Goal: Task Accomplishment & Management: Complete application form

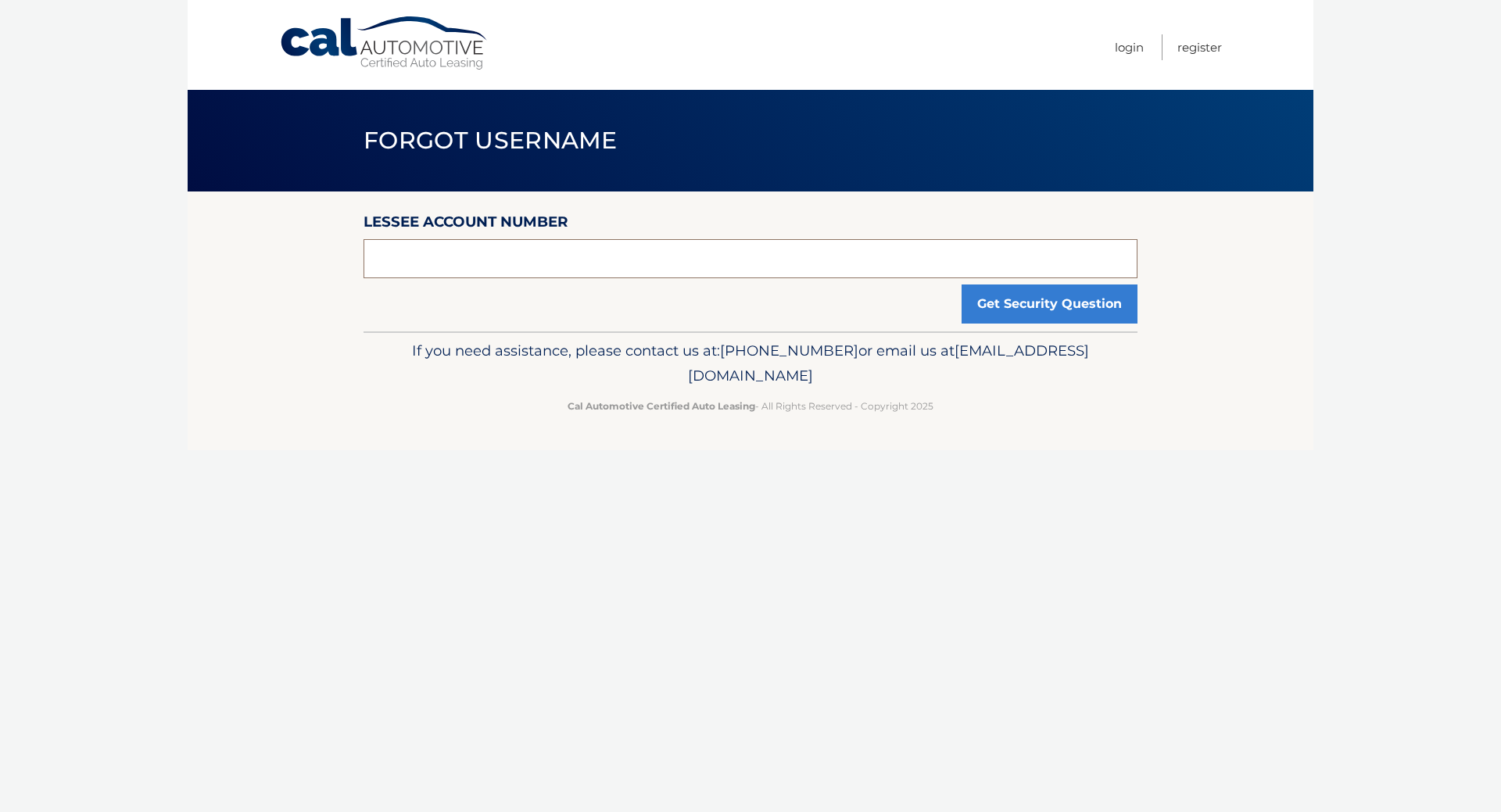
click at [441, 278] on input "text" at bounding box center [750, 258] width 773 height 39
type input "44455978983"
click at [962, 324] on button "Get Security Question" at bounding box center [1049, 304] width 176 height 39
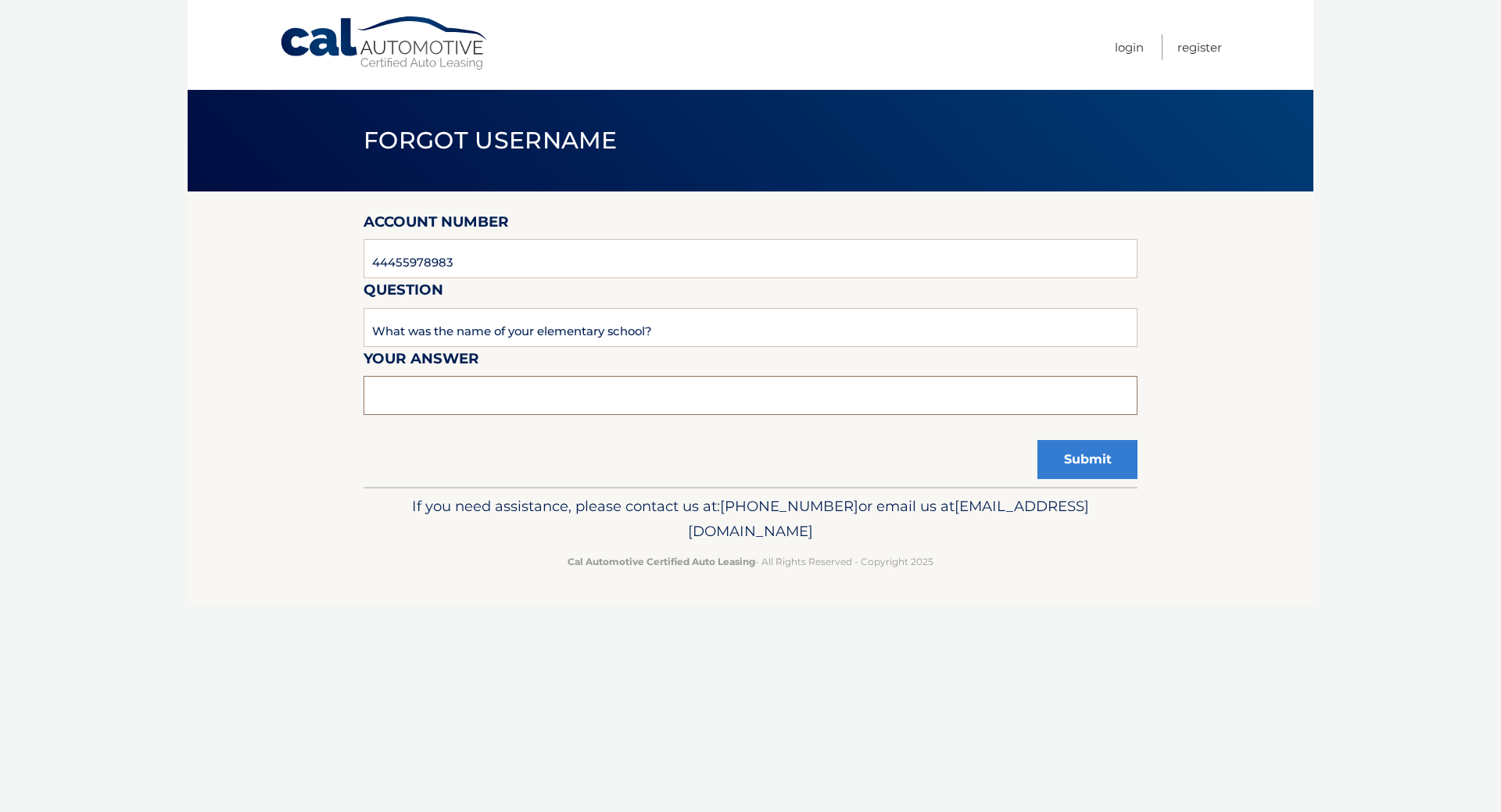
drag, startPoint x: 403, startPoint y: 459, endPoint x: 421, endPoint y: 455, distance: 18.4
click at [404, 415] on input "text" at bounding box center [750, 395] width 773 height 39
type input "cleveland hill"
click at [1050, 479] on button "Submit" at bounding box center [1087, 459] width 100 height 39
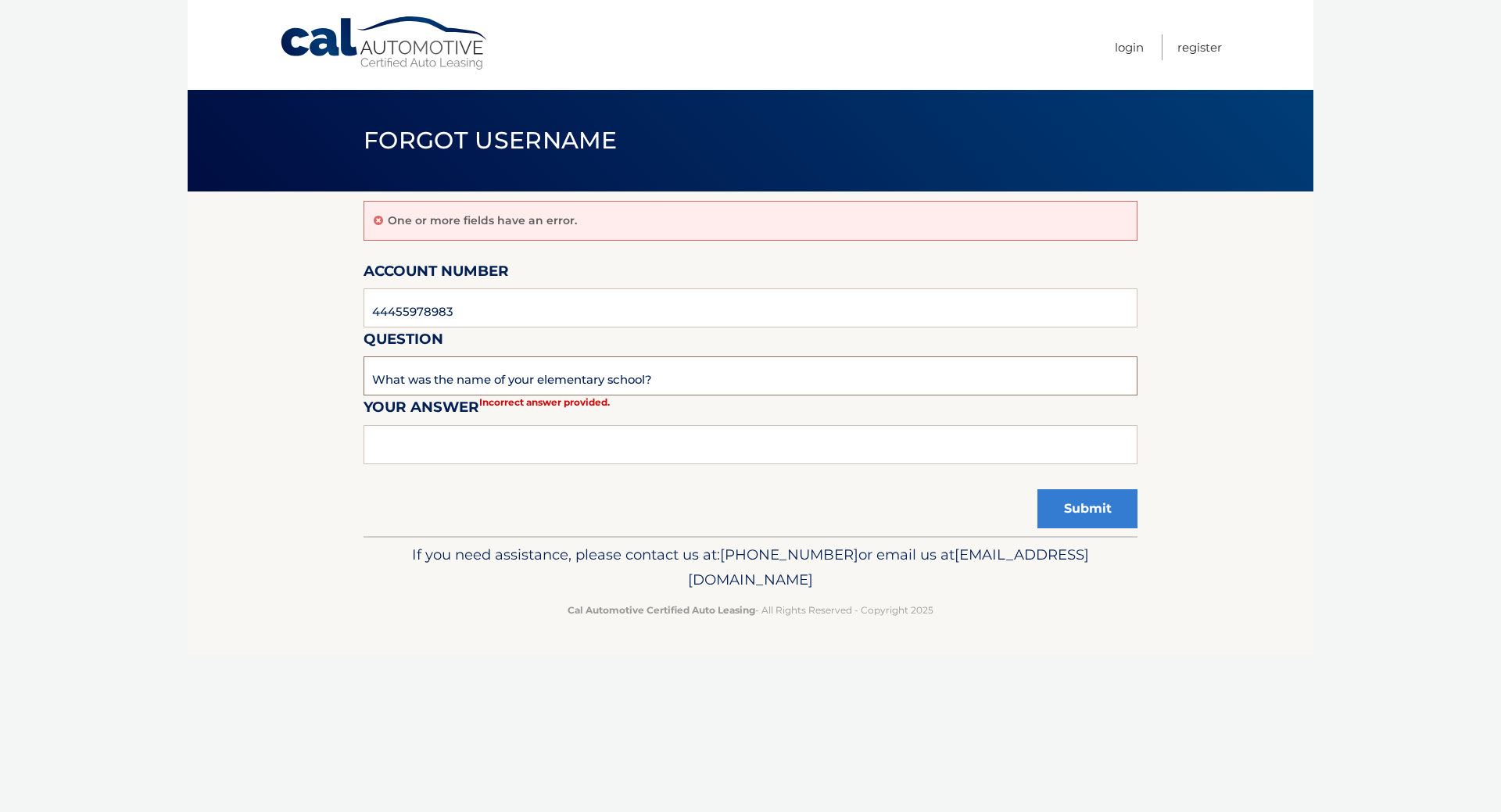
click at [612, 396] on input "What was the name of your elementary school?" at bounding box center [750, 375] width 773 height 39
click at [607, 396] on input "What was the name of your elementary school?" at bounding box center [750, 375] width 773 height 39
click at [611, 396] on input "What was the name of your elementary school?" at bounding box center [750, 375] width 773 height 39
click at [608, 396] on input "What was the name of your elementary school?" at bounding box center [750, 375] width 773 height 39
click at [654, 396] on input "What was the name of your elementary school?" at bounding box center [750, 375] width 773 height 39
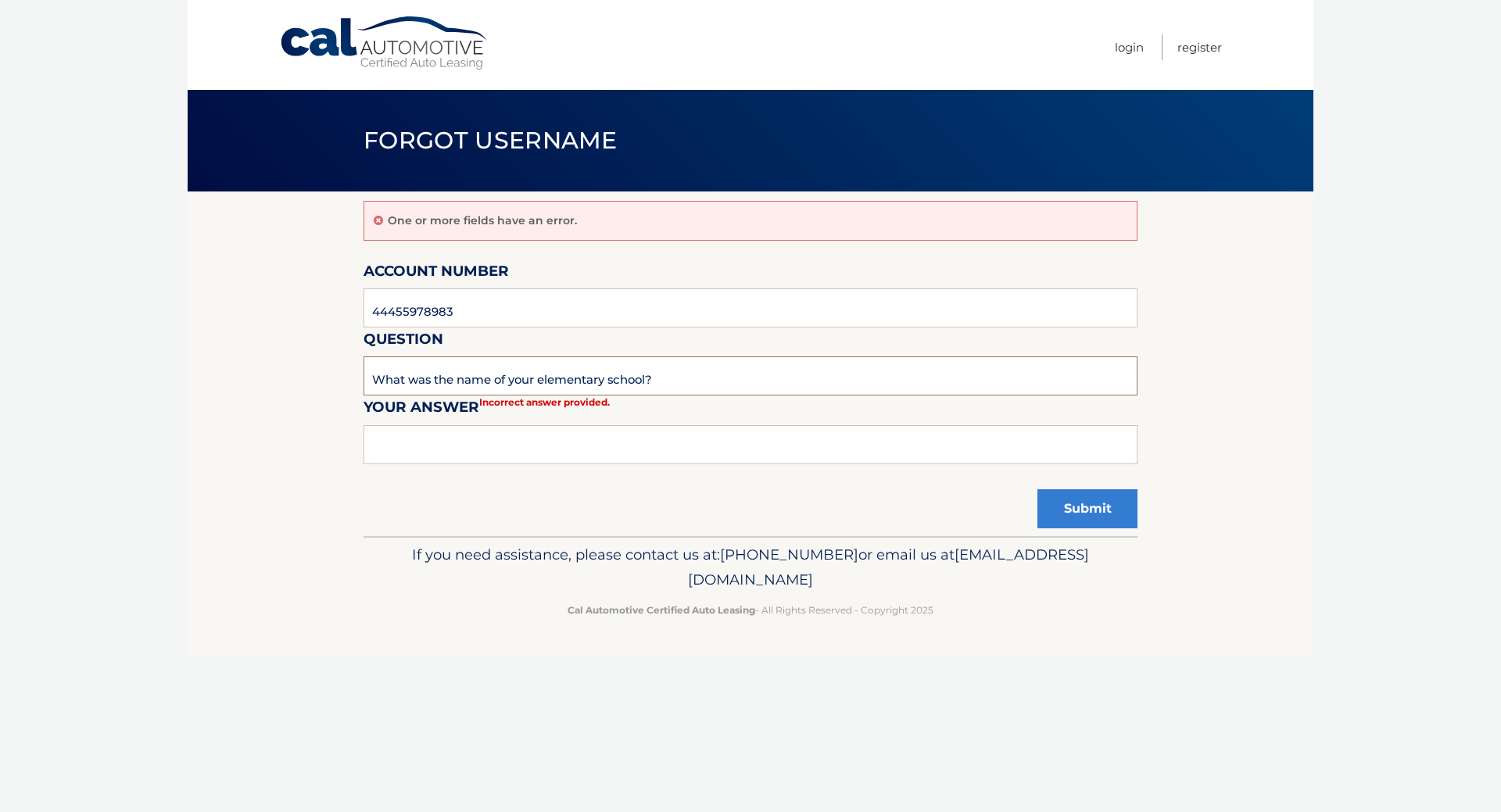
click at [613, 396] on input "What was the name of your elementary school?" at bounding box center [750, 375] width 773 height 39
click at [464, 464] on input "text" at bounding box center [750, 444] width 773 height 39
type input "+6"
click at [1038, 489] on button "Submit" at bounding box center [1087, 508] width 100 height 39
click at [375, 464] on input "text" at bounding box center [750, 444] width 773 height 39
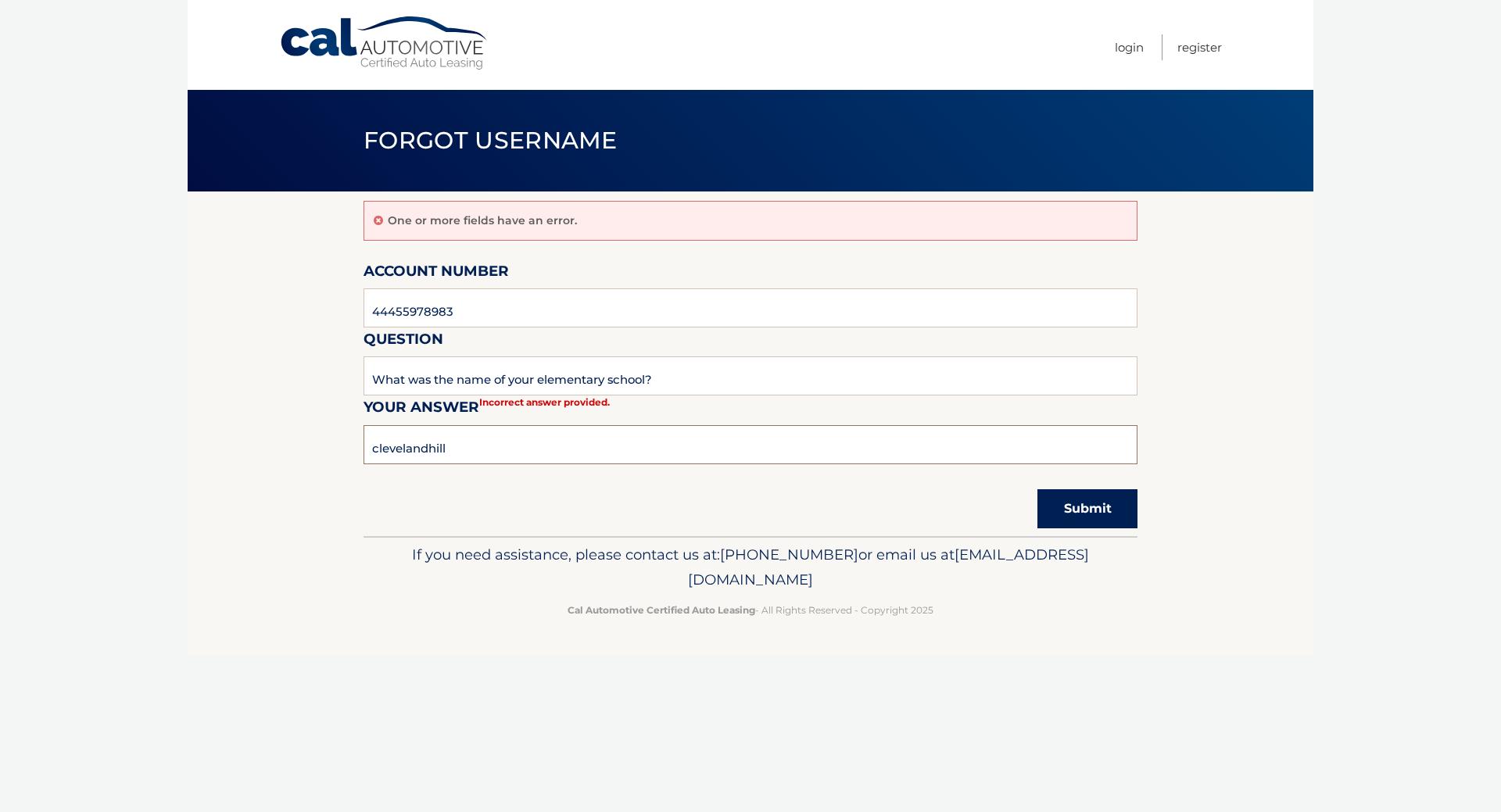
type input "clevelandhill"
click at [1053, 528] on button "Submit" at bounding box center [1087, 508] width 100 height 39
click at [432, 464] on input "text" at bounding box center [750, 444] width 773 height 39
type input "clevehill"
click at [1065, 528] on button "Submit" at bounding box center [1087, 508] width 100 height 39
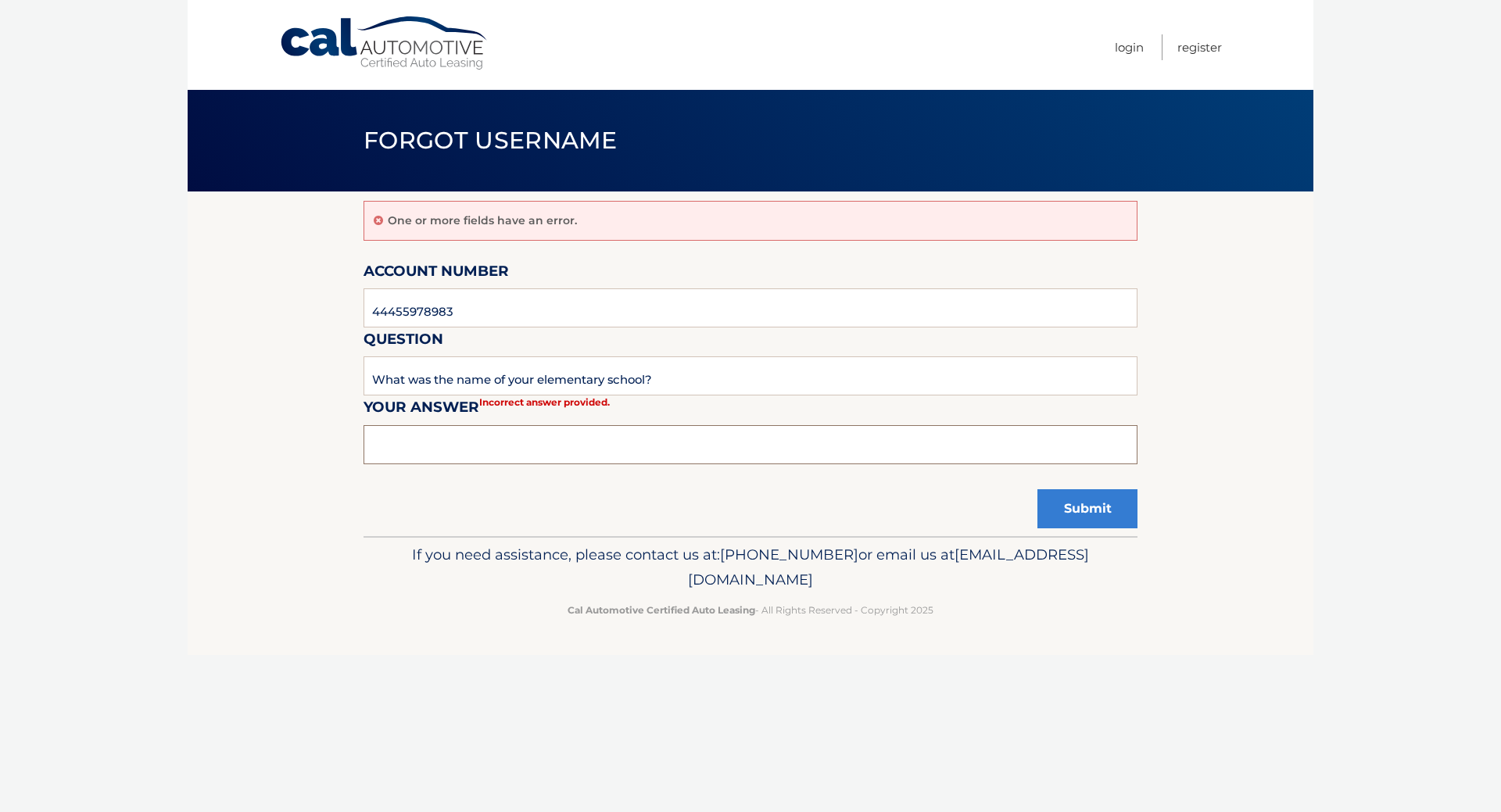
click at [457, 464] on input "text" at bounding box center [750, 444] width 773 height 39
type input "[PERSON_NAME]"
click at [1059, 528] on button "Submit" at bounding box center [1087, 508] width 100 height 39
click at [1115, 44] on link "Login" at bounding box center [1130, 47] width 29 height 26
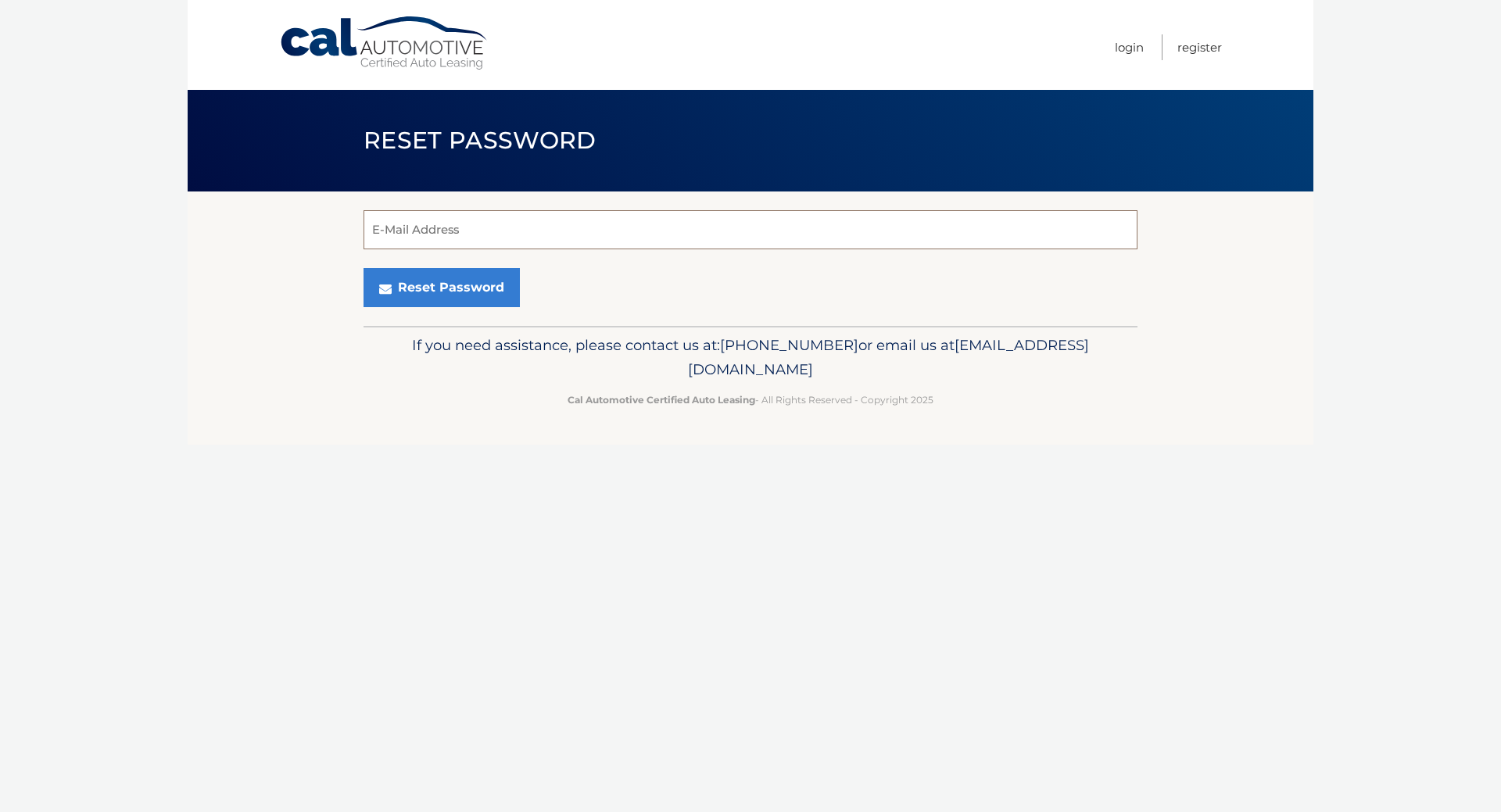
click at [460, 241] on input "E-Mail Address" at bounding box center [750, 229] width 773 height 39
type input "[EMAIL_ADDRESS][DOMAIN_NAME]"
click at [468, 307] on button "Reset Password" at bounding box center [441, 287] width 156 height 39
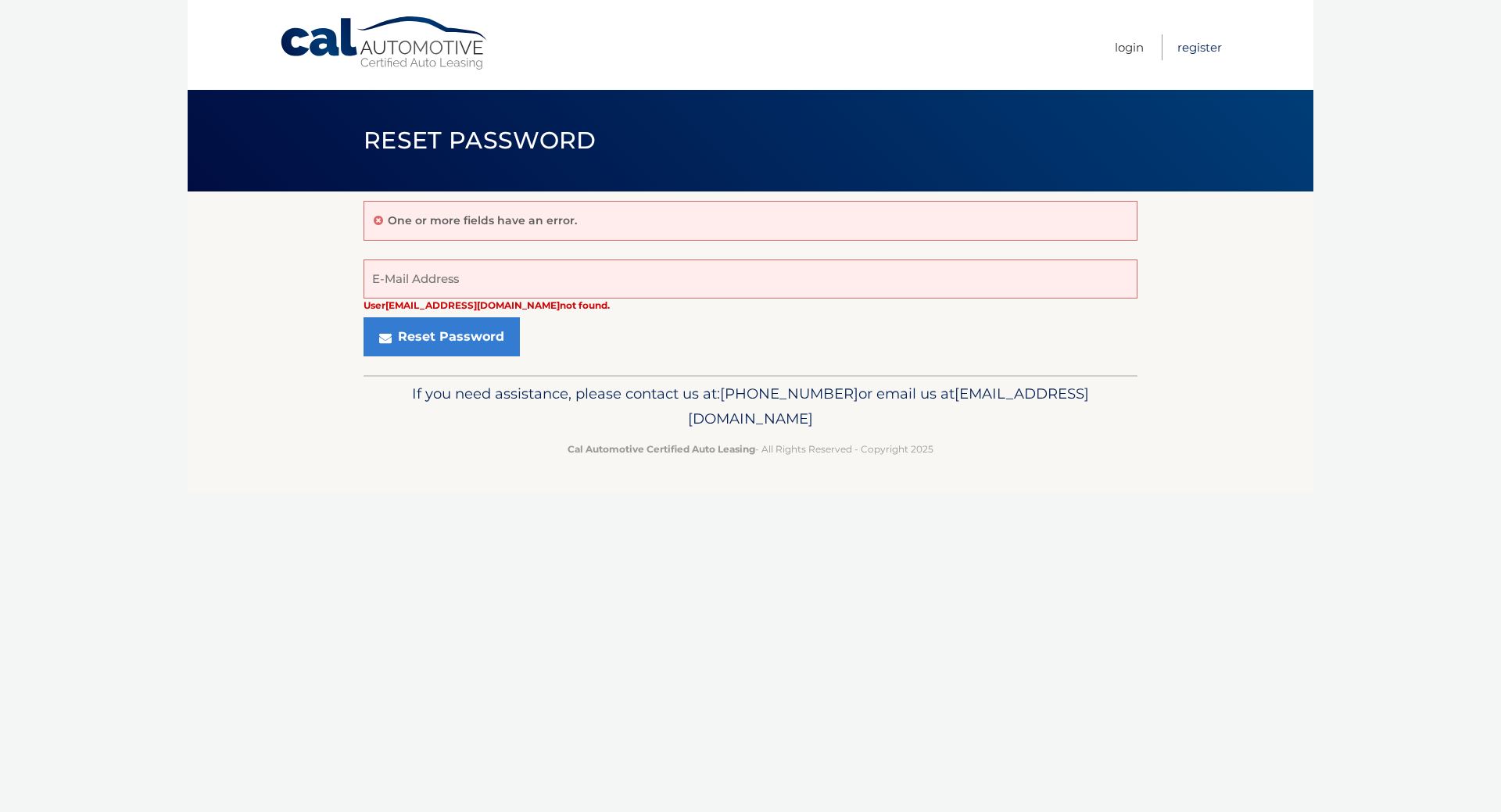
click at [1189, 41] on link "Register" at bounding box center [1199, 47] width 44 height 26
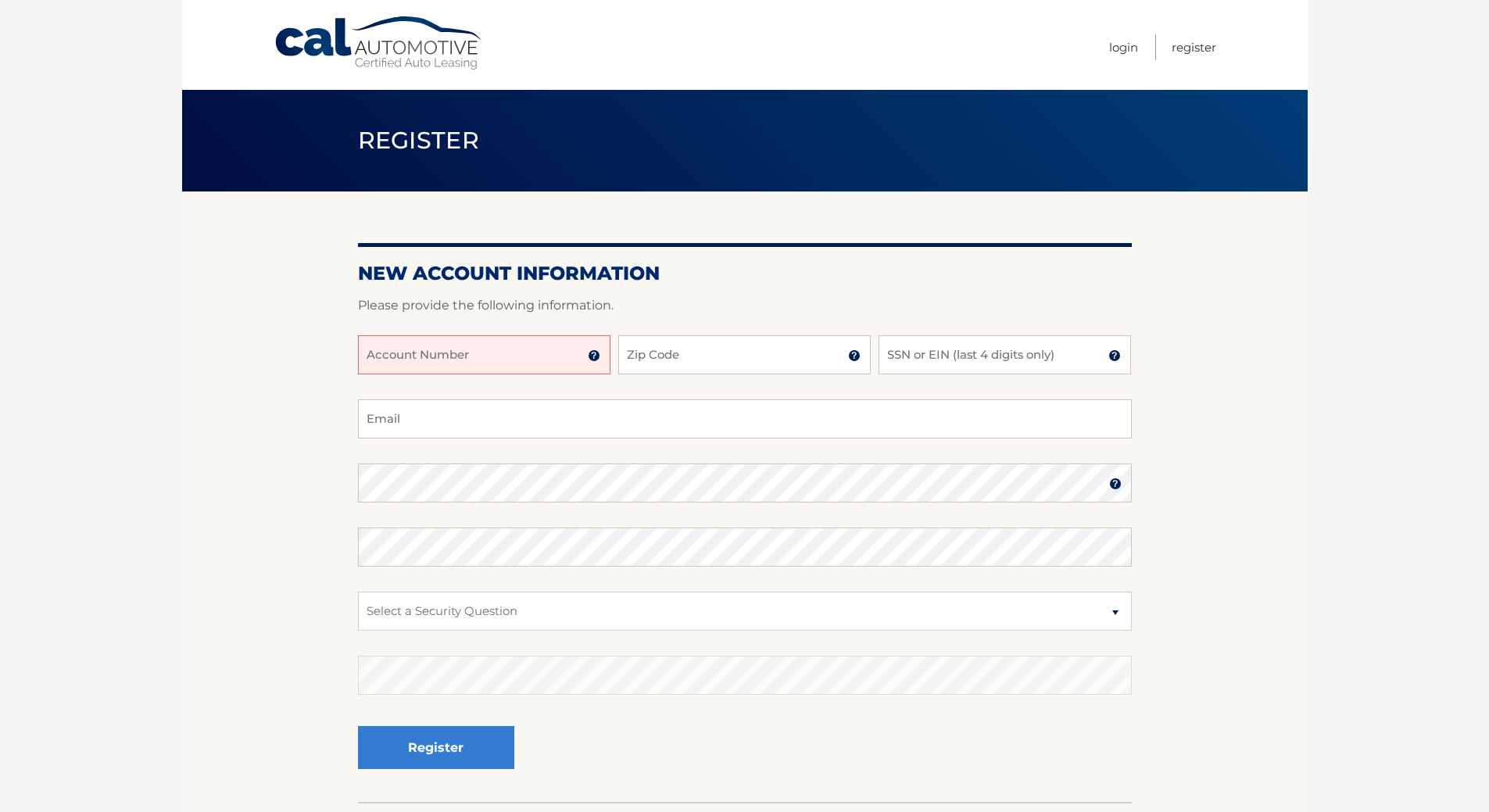
click at [546, 374] on input "Account Number" at bounding box center [484, 354] width 252 height 39
type input "44455978983"
click at [714, 374] on input "Zip Code" at bounding box center [744, 354] width 252 height 39
type input "14086"
click at [950, 374] on input "SSN or EIN (last 4 digits only)" at bounding box center [1005, 354] width 252 height 39
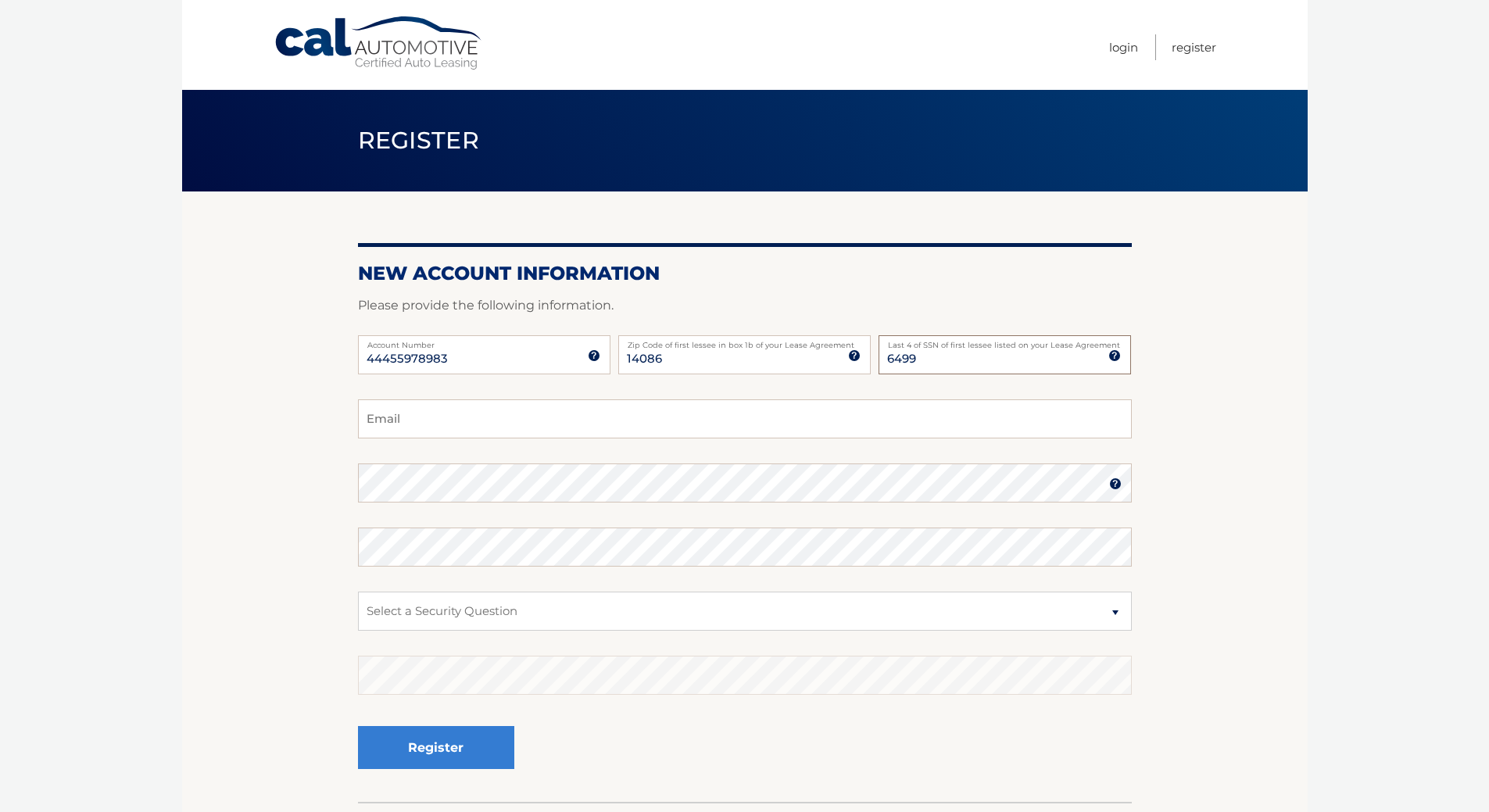
type input "6499"
click at [400, 438] on input "Email" at bounding box center [744, 418] width 773 height 39
type input "[EMAIL_ADDRESS][DOMAIN_NAME]"
click at [436, 631] on select "Select a Security Question What was the name of your elementary school? What is…" at bounding box center [744, 610] width 773 height 39
select select "2"
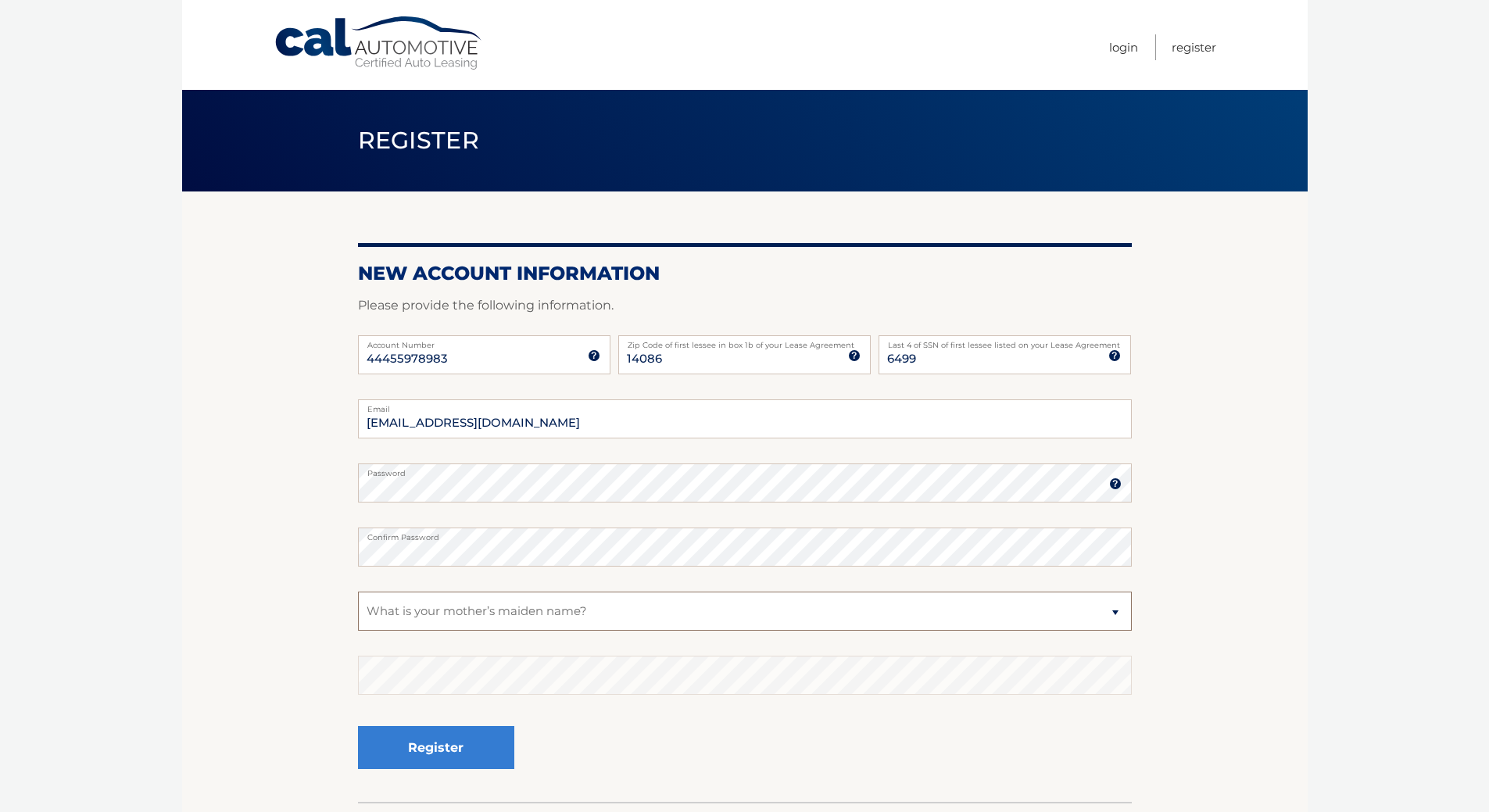
click at [358, 626] on select "Select a Security Question What was the name of your elementary school? What is…" at bounding box center [744, 610] width 773 height 39
click at [385, 631] on select "Select a Security Question What was the name of your elementary school? What is…" at bounding box center [744, 610] width 773 height 39
click at [390, 631] on select "Select a Security Question What was the name of your elementary school? What is…" at bounding box center [744, 610] width 773 height 39
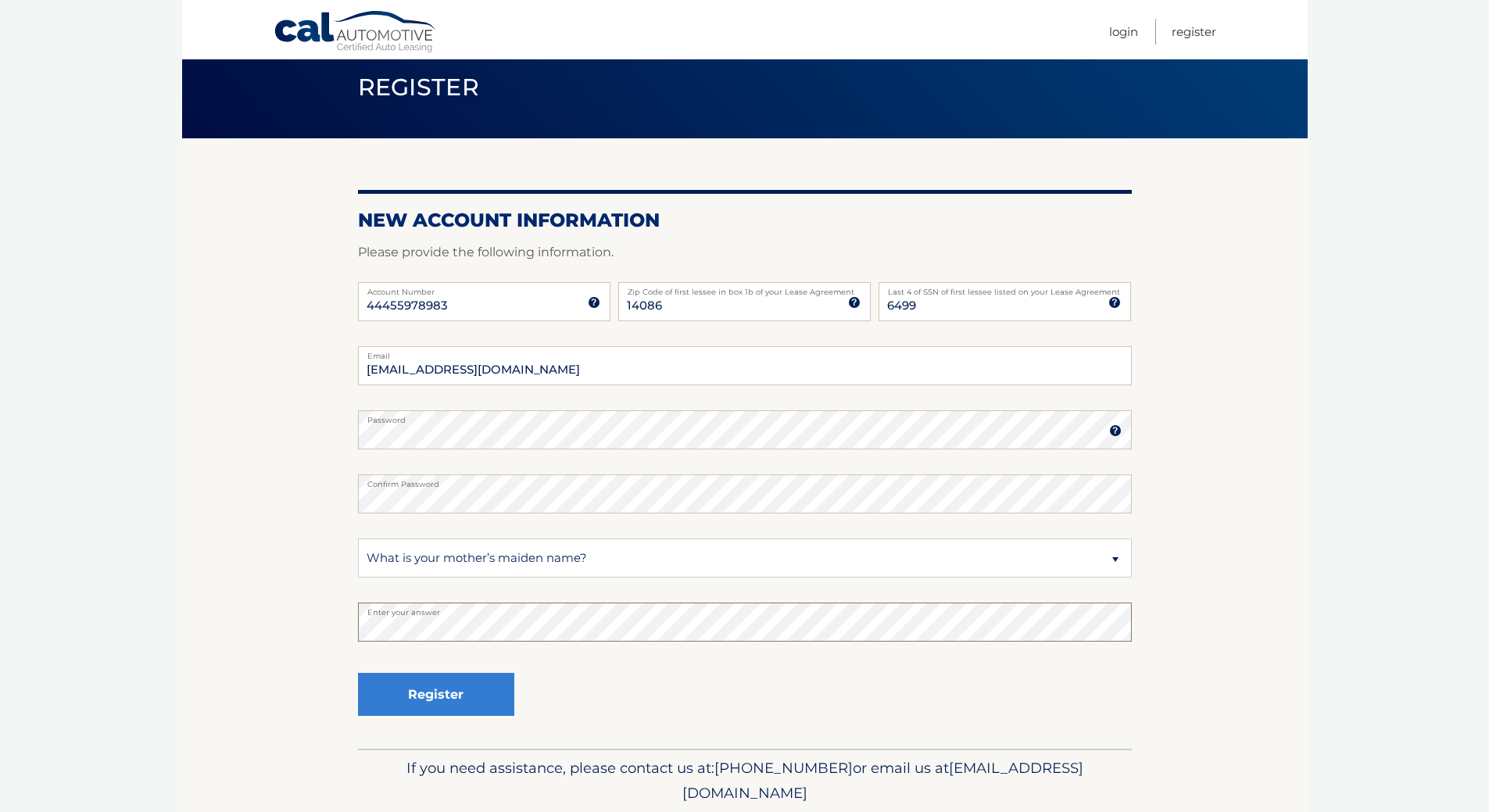
scroll to position [78, 0]
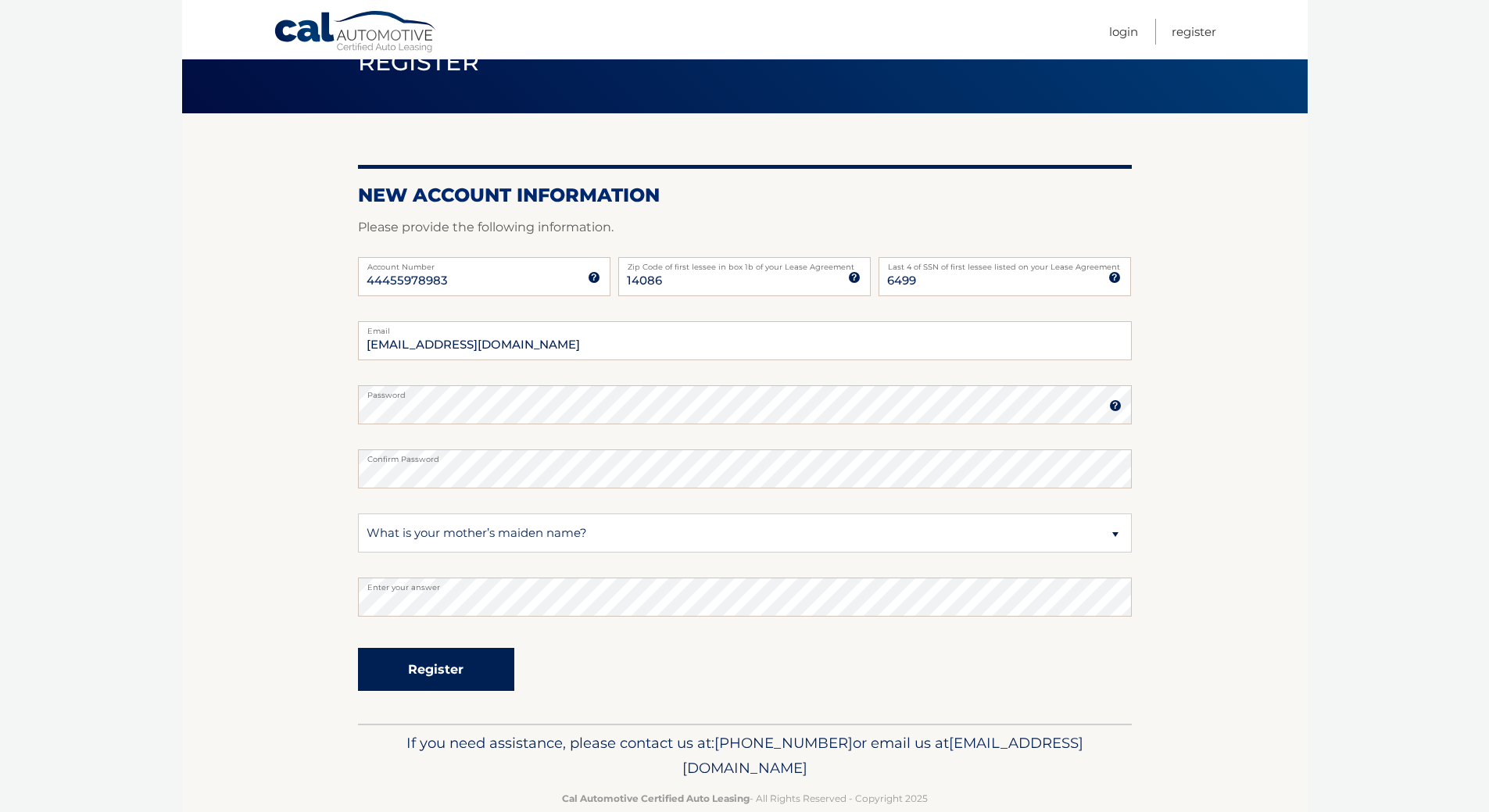
click at [486, 691] on button "Register" at bounding box center [435, 670] width 156 height 43
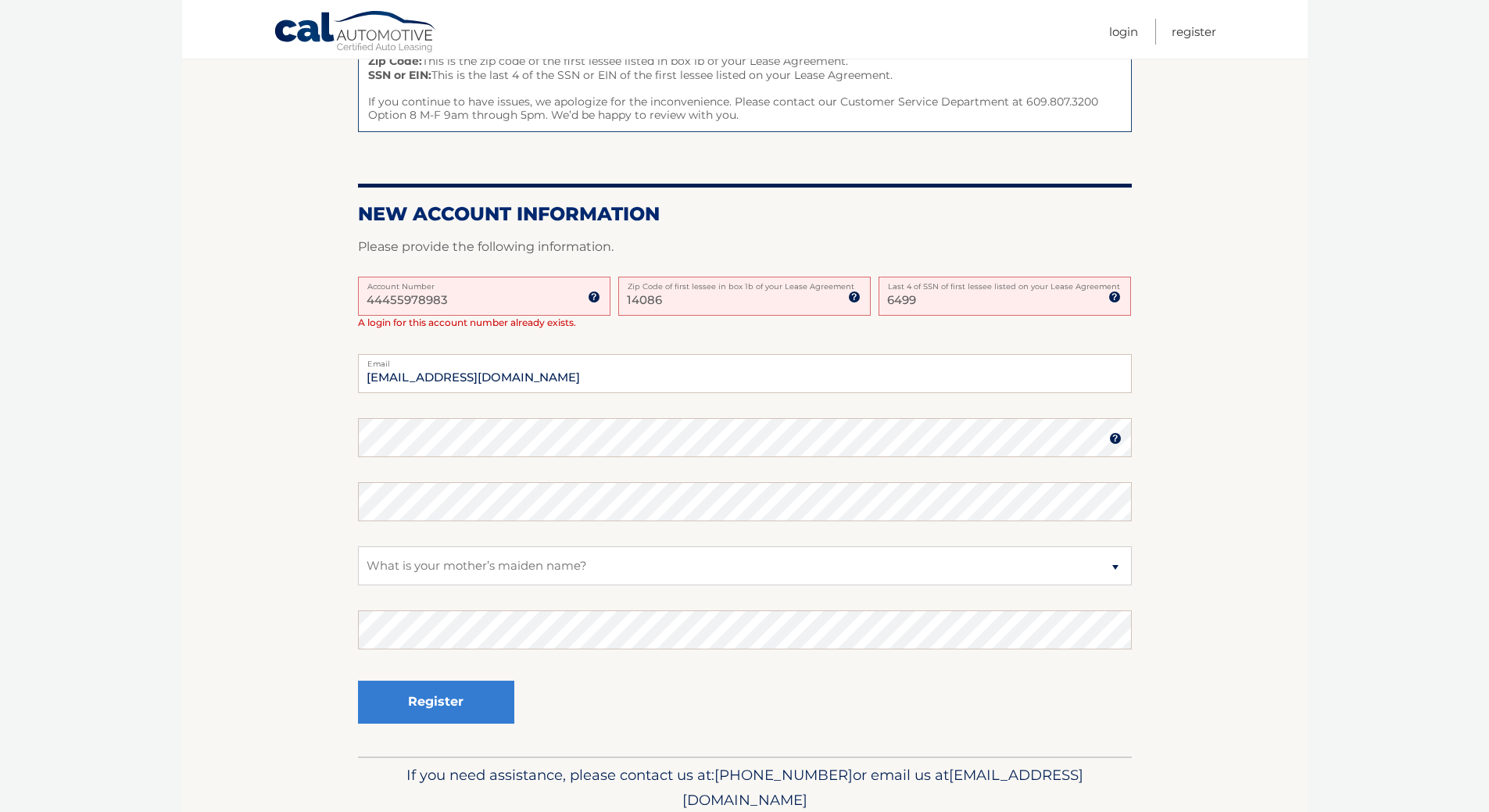
scroll to position [391, 0]
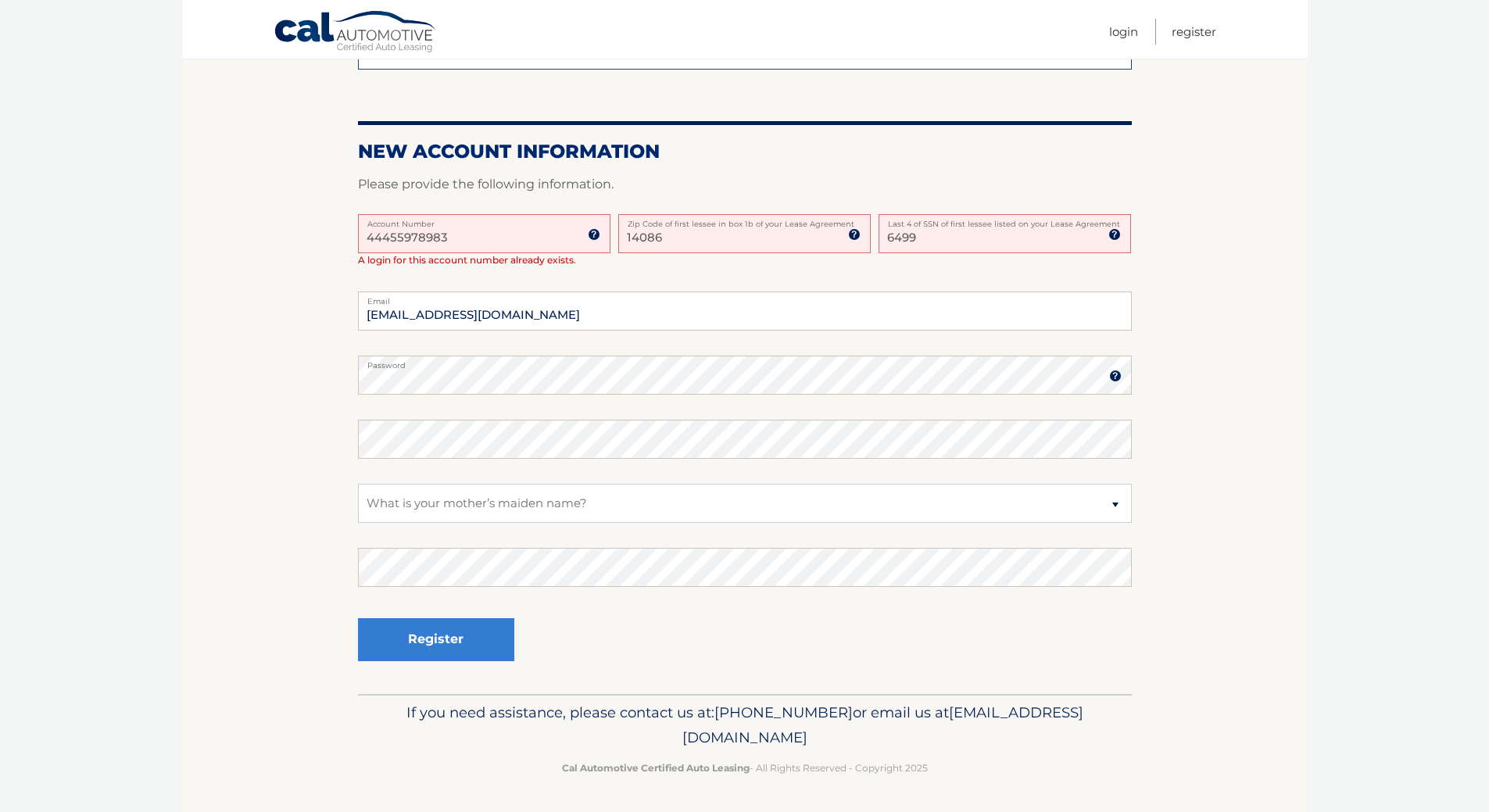
click at [1116, 382] on img at bounding box center [1115, 376] width 13 height 13
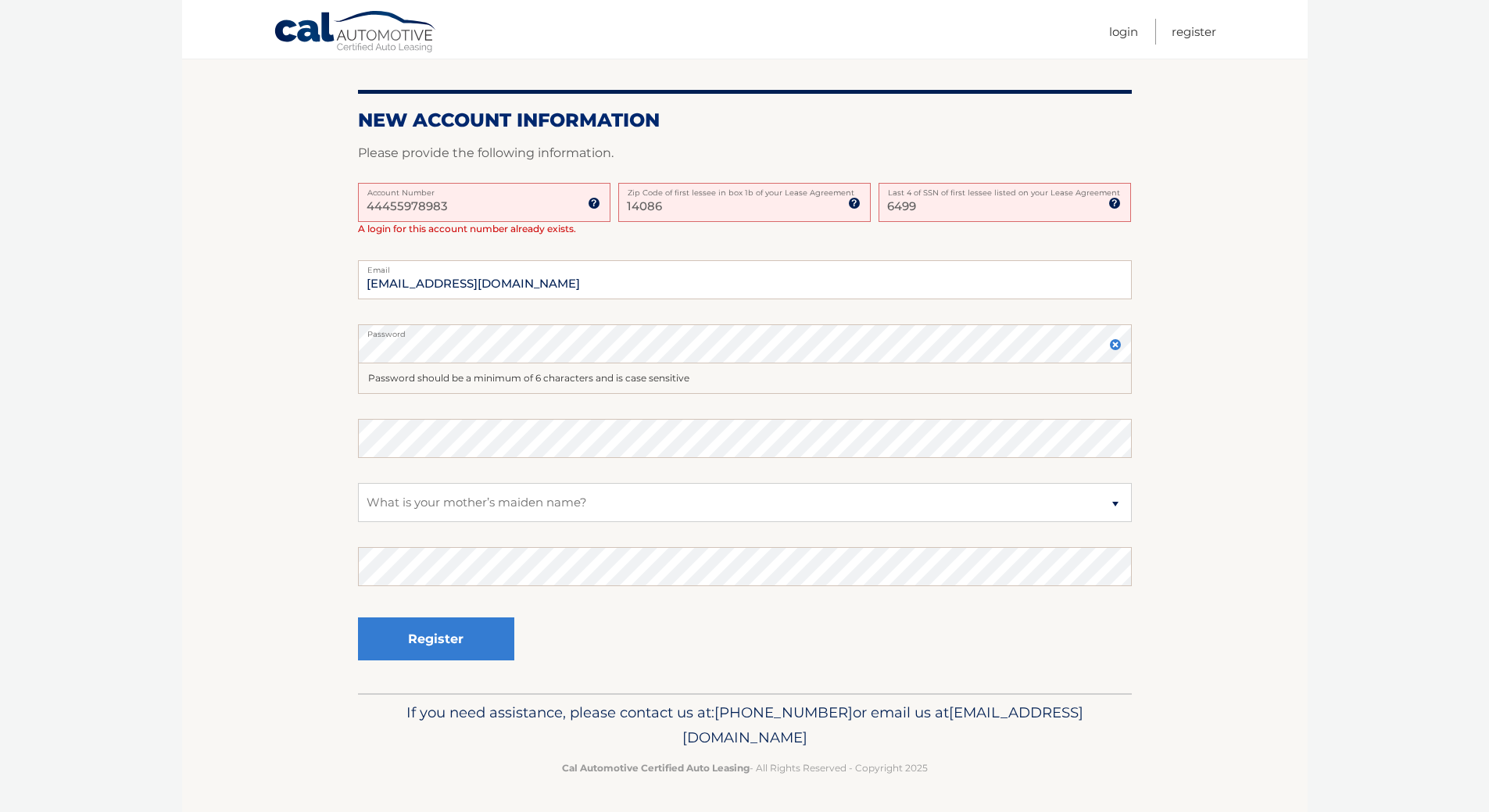
scroll to position [603, 0]
